Goal: Find specific page/section: Find specific page/section

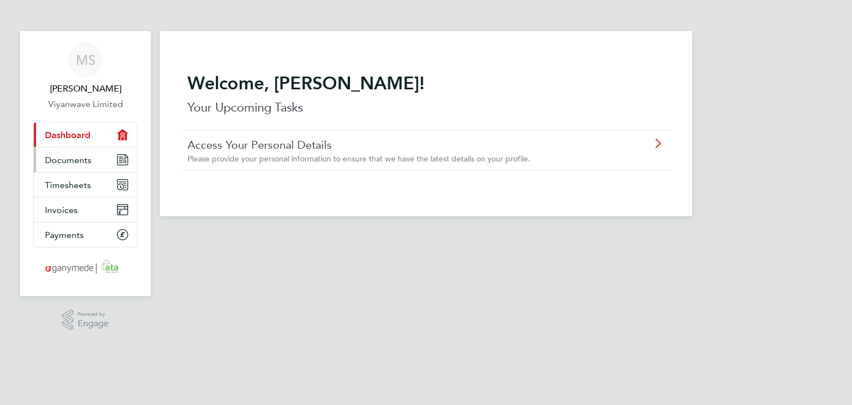
click at [61, 169] on link "Documents" at bounding box center [85, 160] width 103 height 24
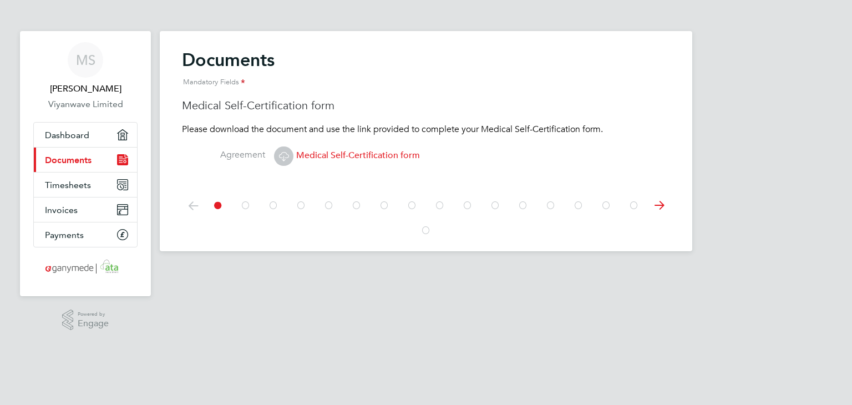
click at [659, 206] on icon at bounding box center [659, 205] width 22 height 25
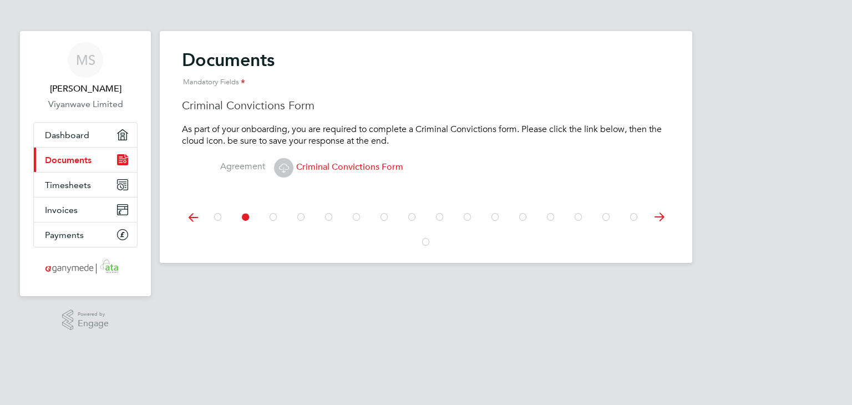
click at [659, 206] on icon at bounding box center [659, 217] width 22 height 25
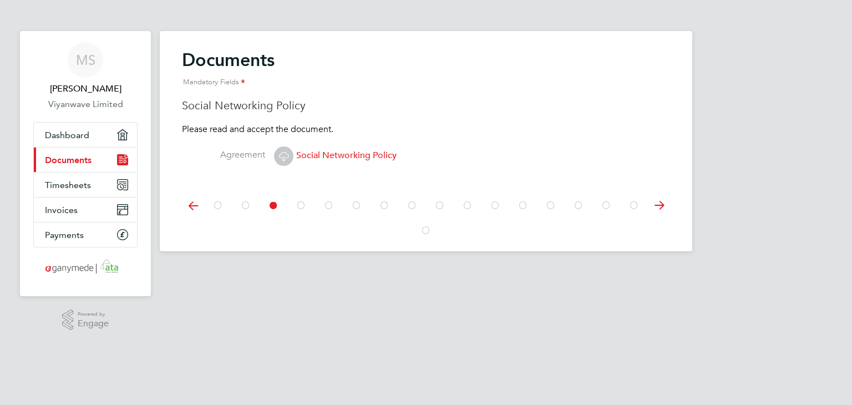
click at [659, 206] on icon at bounding box center [659, 205] width 22 height 25
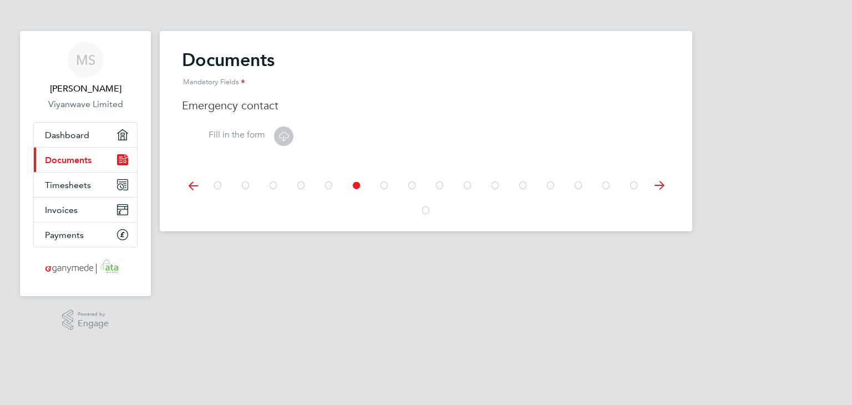
click at [660, 187] on icon at bounding box center [659, 185] width 22 height 25
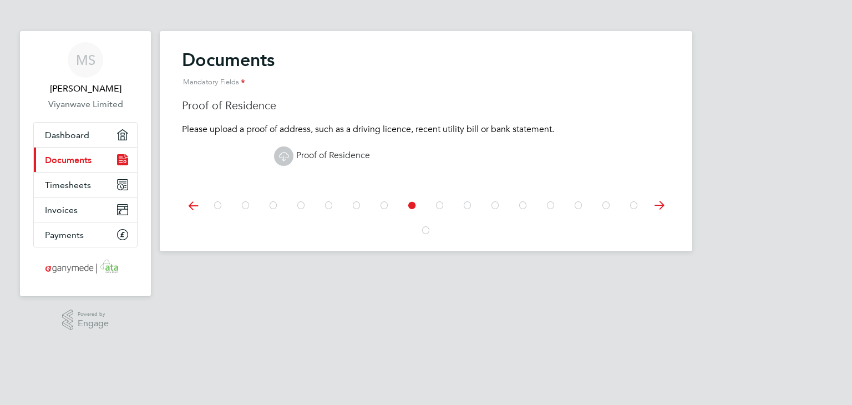
click at [658, 202] on icon at bounding box center [659, 205] width 22 height 25
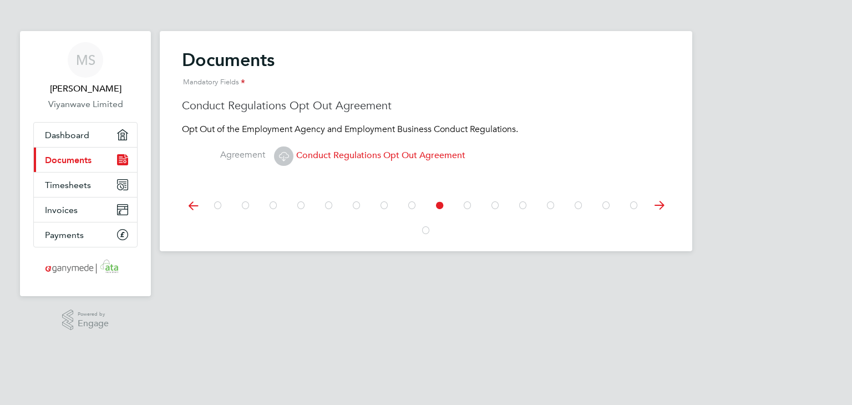
click at [658, 202] on icon at bounding box center [659, 205] width 22 height 25
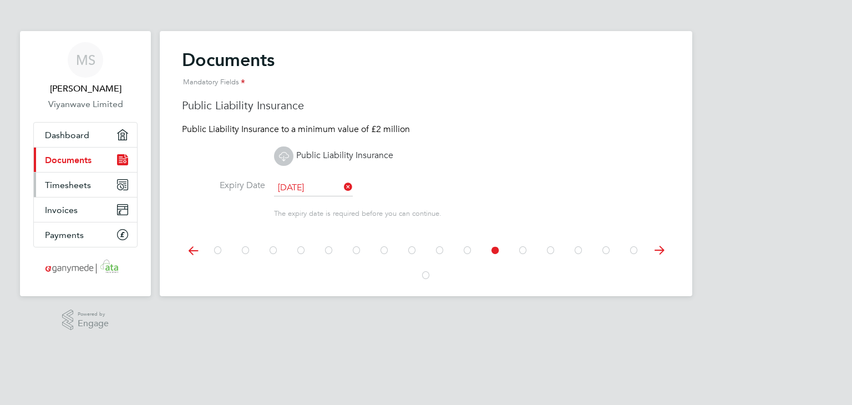
click at [71, 181] on span "Timesheets" at bounding box center [68, 185] width 46 height 11
